Goal: Task Accomplishment & Management: Complete application form

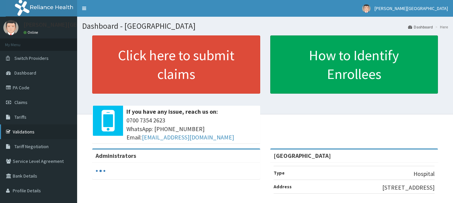
click at [22, 129] on link "Validations" at bounding box center [38, 132] width 77 height 15
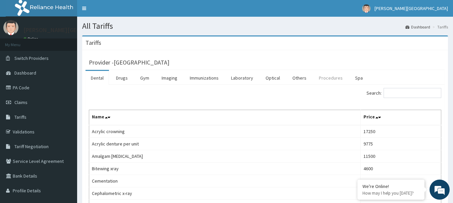
click at [332, 82] on link "Procedures" at bounding box center [330, 78] width 35 height 14
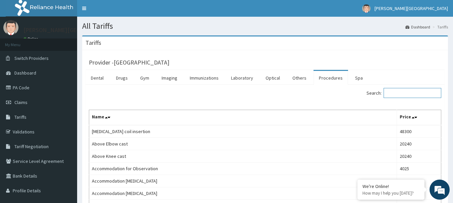
click at [417, 94] on input "Search:" at bounding box center [412, 93] width 58 height 10
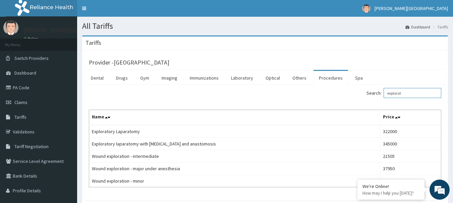
click at [403, 90] on input "explorat" at bounding box center [412, 93] width 58 height 10
click at [404, 93] on input "explorat" at bounding box center [412, 93] width 58 height 10
paste input "General surgeon first inpatient review"
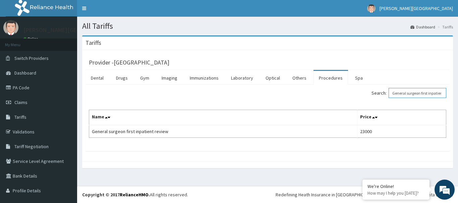
click at [411, 94] on input "General surgeon first inpatient review" at bounding box center [417, 93] width 58 height 10
click at [411, 93] on input "General surgeon first inpatient review" at bounding box center [417, 93] width 58 height 10
paste input "Blood transfusion rhesus positve"
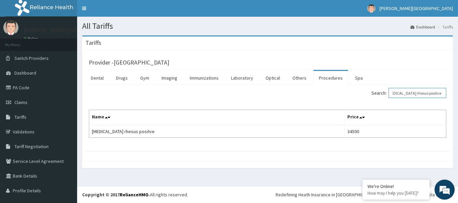
type input "Blood transfusion rhesus positve"
click at [24, 100] on span "Claims" at bounding box center [20, 103] width 13 height 6
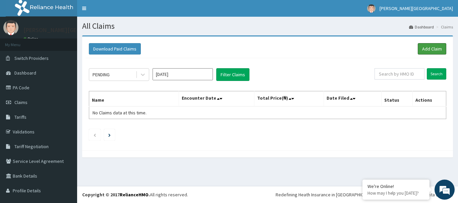
click at [423, 53] on link "Add Claim" at bounding box center [431, 48] width 28 height 11
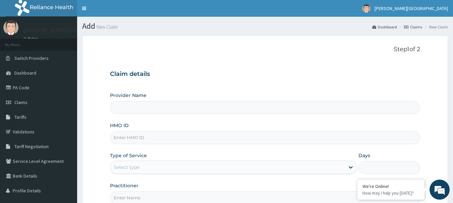
click at [141, 138] on input "HMO ID" at bounding box center [265, 137] width 310 height 13
paste input "ago/10078/a"
type input "ago/10078/a"
click at [152, 160] on div "Type of Service Select type" at bounding box center [233, 163] width 247 height 22
click at [150, 172] on div "Select type" at bounding box center [227, 167] width 234 height 11
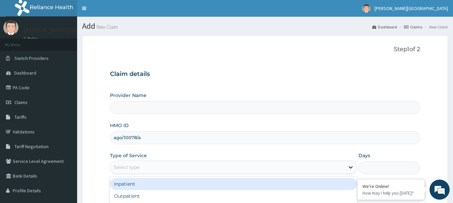
type input "[GEOGRAPHIC_DATA]"
click at [142, 187] on div "Inpatient" at bounding box center [233, 184] width 247 height 12
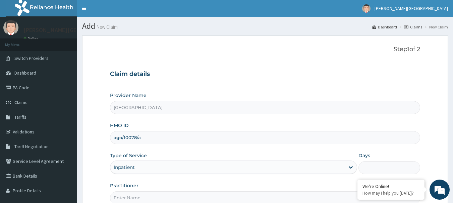
scroll to position [67, 0]
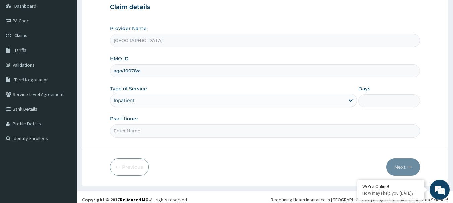
click at [390, 95] on input "Days" at bounding box center [389, 100] width 62 height 13
type input "5"
click at [157, 134] on input "Practitioner" at bounding box center [265, 131] width 310 height 13
type input "[PERSON_NAME]"
click at [402, 169] on button "Next" at bounding box center [403, 166] width 34 height 17
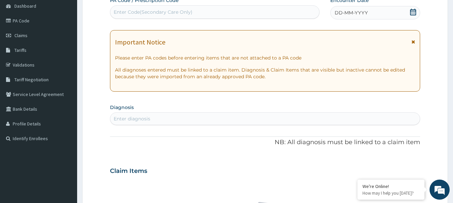
scroll to position [0, 0]
click at [172, 15] on div "Enter Code(Secondary Care Only)" at bounding box center [153, 12] width 79 height 7
paste input "PA/498836"
type input "PA/498836"
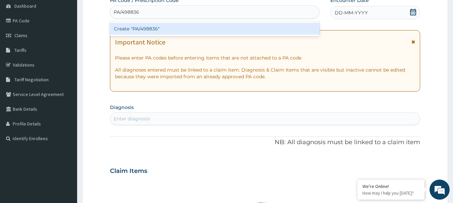
click at [174, 27] on div "Create "PA/498836"" at bounding box center [215, 29] width 210 height 12
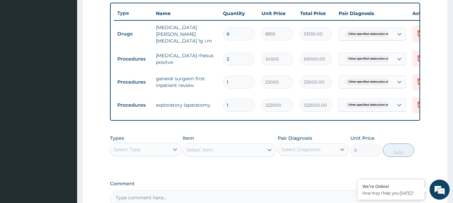
scroll to position [213, 0]
